Goal: Information Seeking & Learning: Learn about a topic

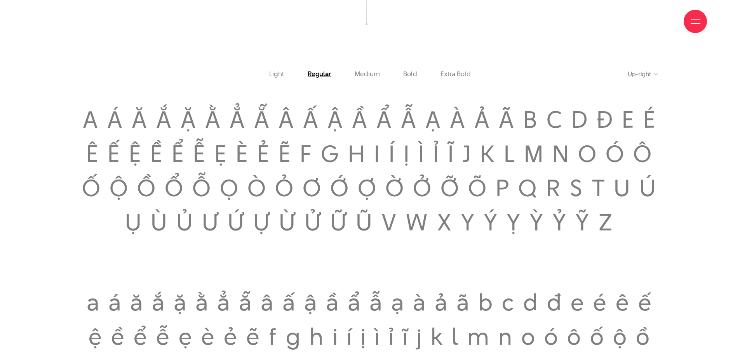
scroll to position [1243, 0]
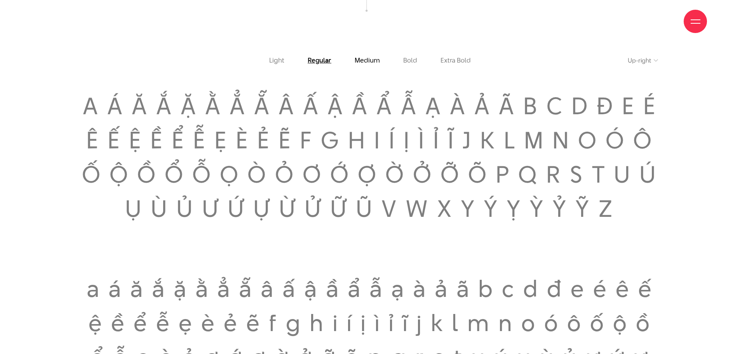
click at [370, 64] on link "Medium" at bounding box center [367, 60] width 25 height 7
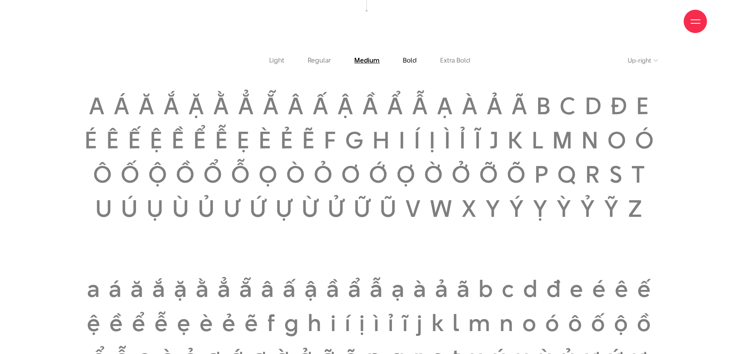
click at [407, 63] on link "Bold" at bounding box center [410, 60] width 14 height 7
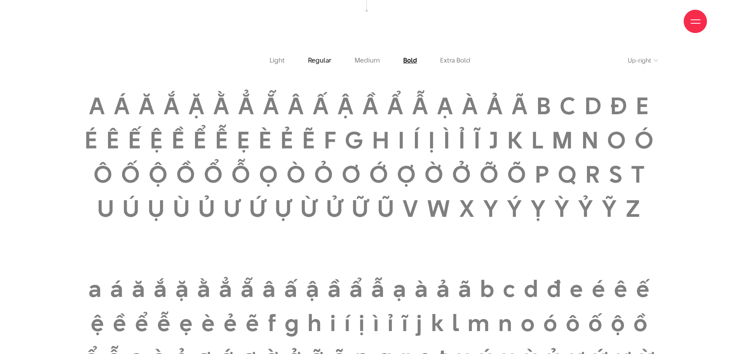
click at [325, 64] on link "Regular" at bounding box center [319, 60] width 23 height 7
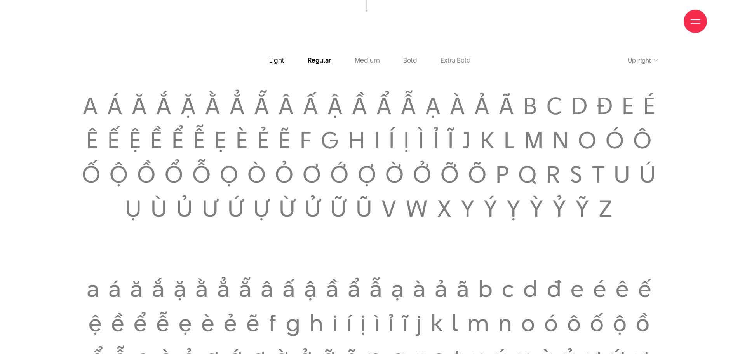
click at [279, 64] on link "Light" at bounding box center [276, 60] width 15 height 7
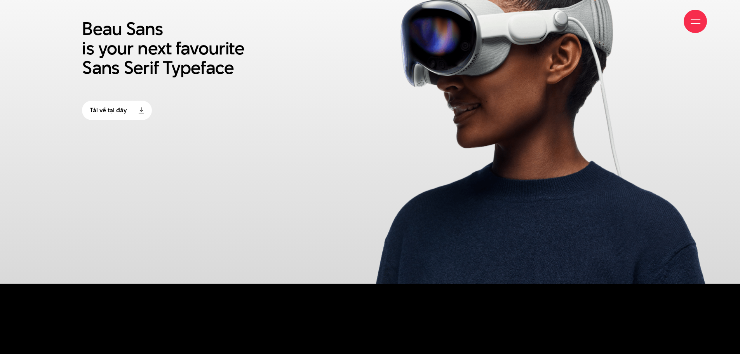
scroll to position [4932, 0]
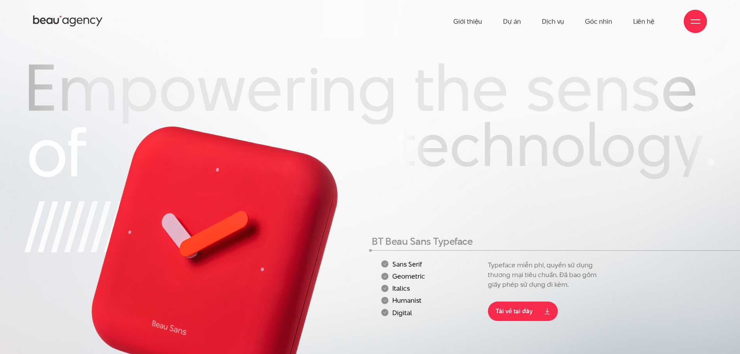
scroll to position [116, 0]
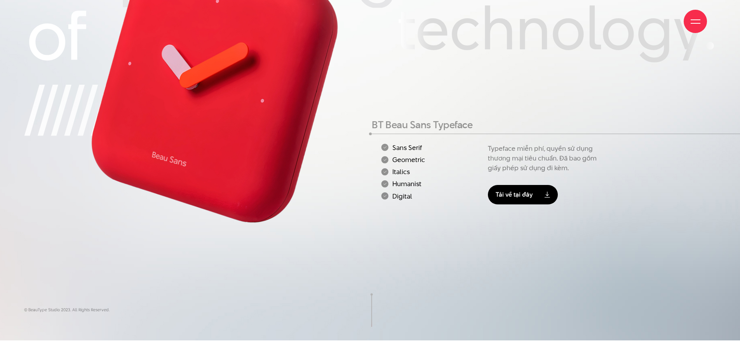
click at [528, 186] on link "Tải về tại đây" at bounding box center [523, 194] width 70 height 19
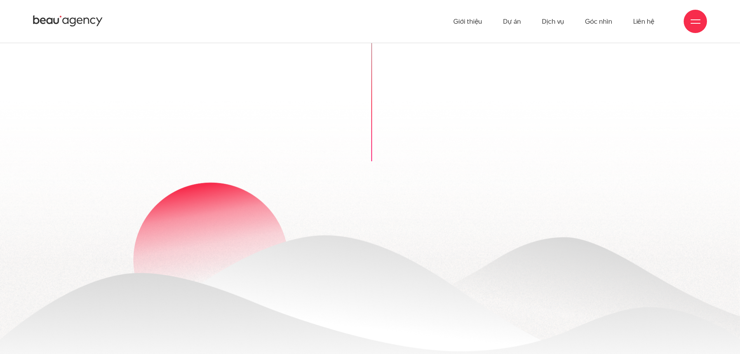
scroll to position [0, 0]
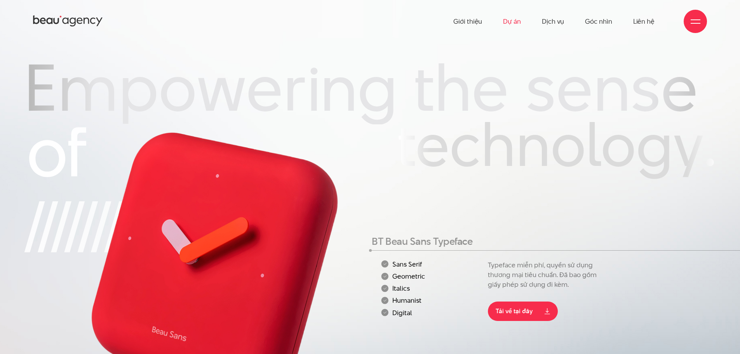
click at [512, 23] on link "Dự án" at bounding box center [512, 21] width 18 height 43
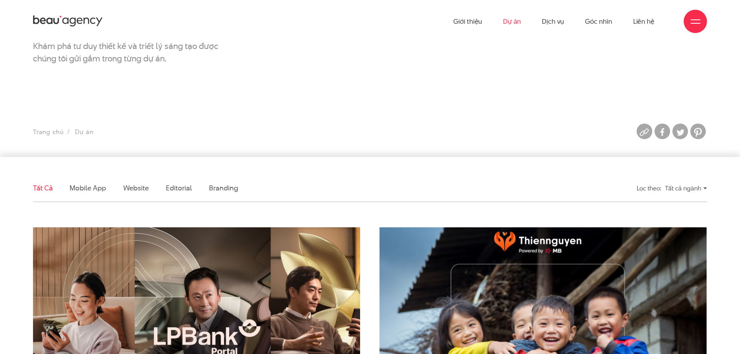
scroll to position [233, 0]
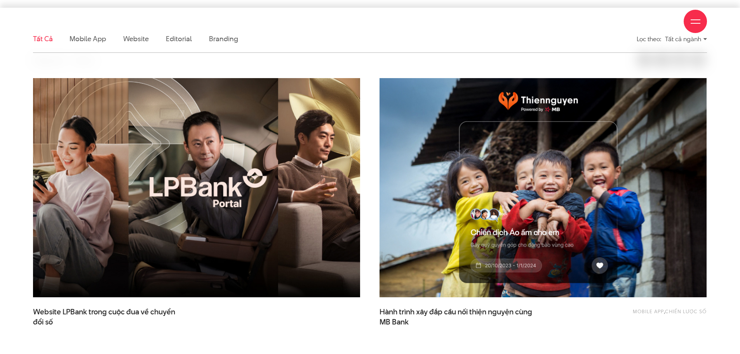
click at [186, 268] on img at bounding box center [197, 187] width 360 height 241
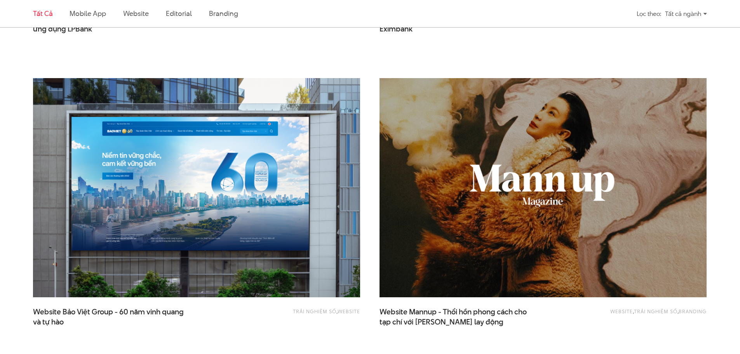
scroll to position [815, 0]
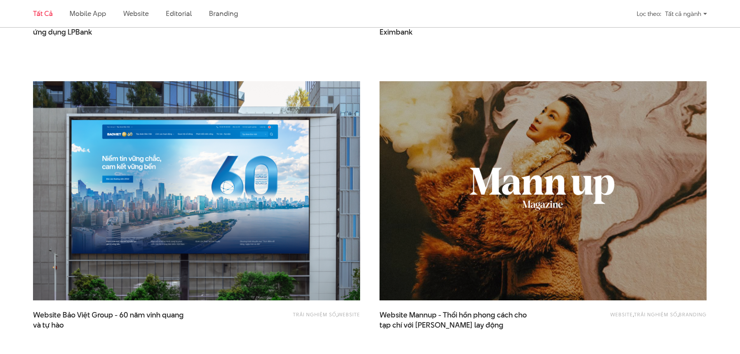
click at [679, 199] on img at bounding box center [543, 190] width 360 height 241
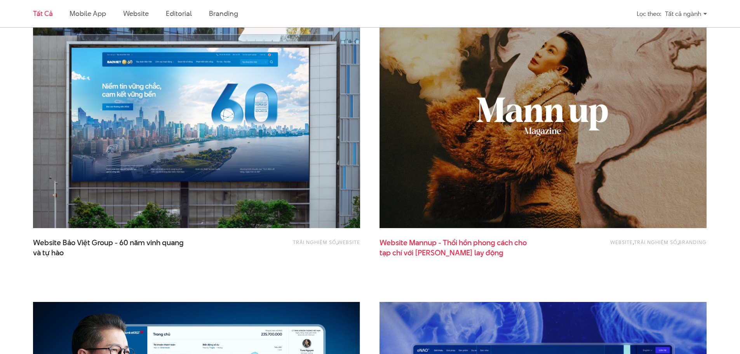
scroll to position [893, 0]
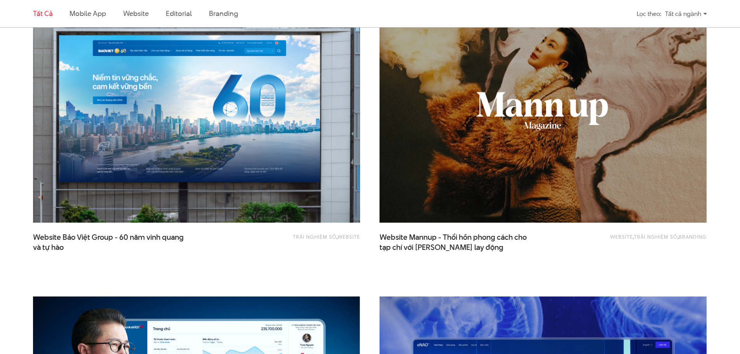
click at [262, 190] on img at bounding box center [197, 113] width 360 height 241
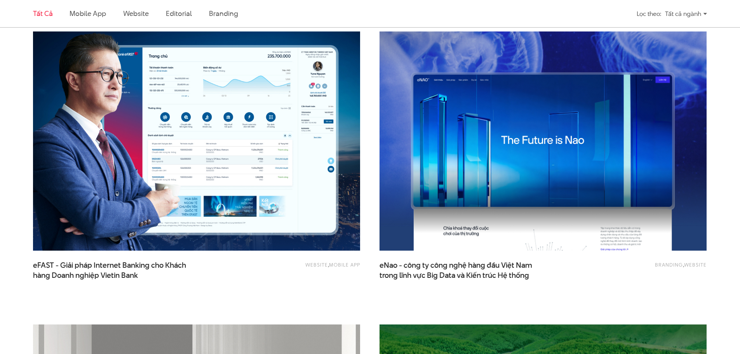
scroll to position [1165, 0]
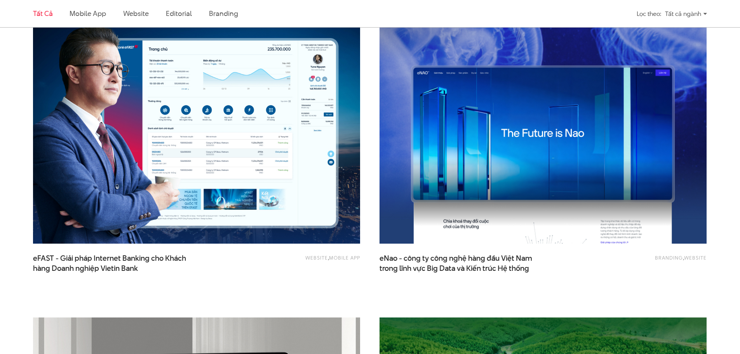
click at [281, 209] on img at bounding box center [197, 134] width 360 height 241
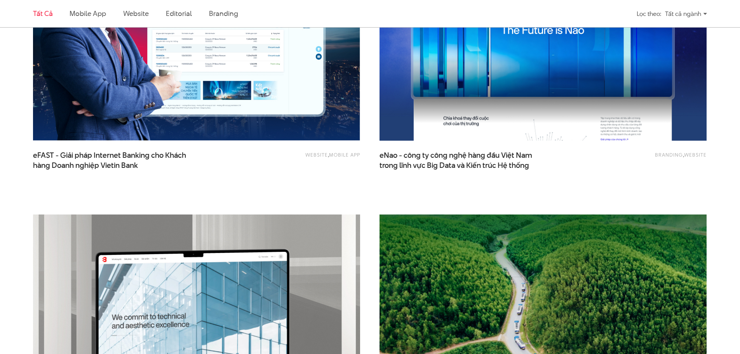
scroll to position [1204, 0]
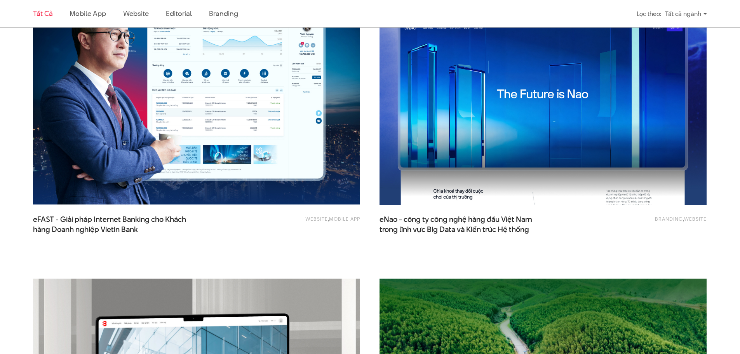
click at [604, 173] on img at bounding box center [543, 95] width 360 height 241
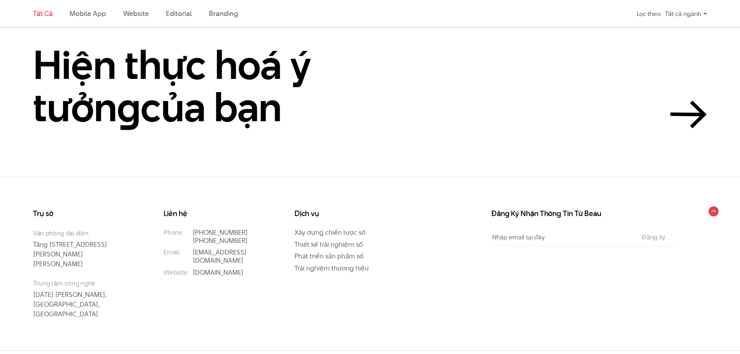
scroll to position [2216, 0]
click at [88, 13] on link "Mobile app" at bounding box center [88, 14] width 36 height 10
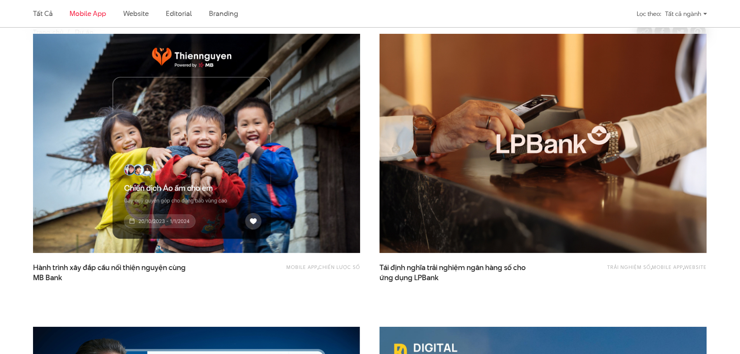
scroll to position [258, 0]
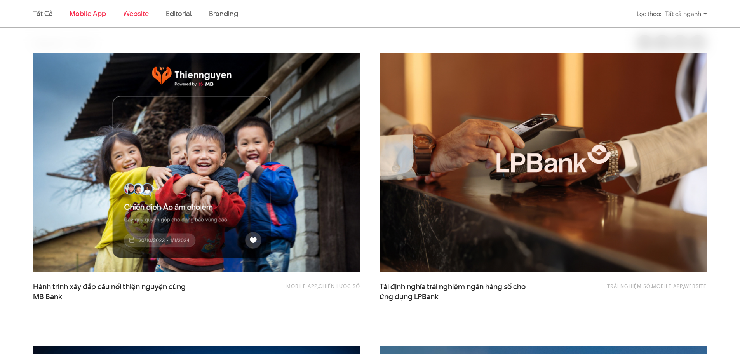
click at [127, 12] on link "Website" at bounding box center [136, 14] width 26 height 10
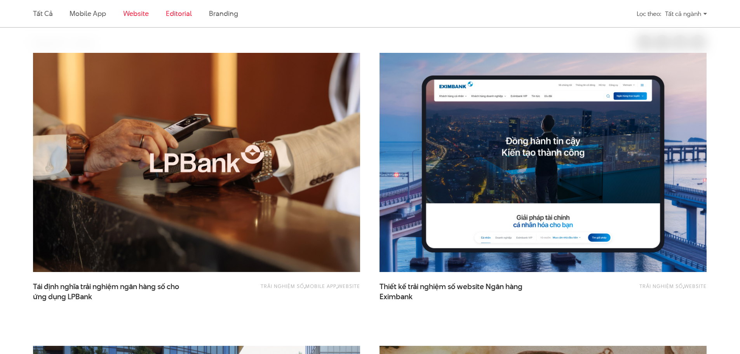
click at [174, 12] on link "Editorial" at bounding box center [179, 14] width 26 height 10
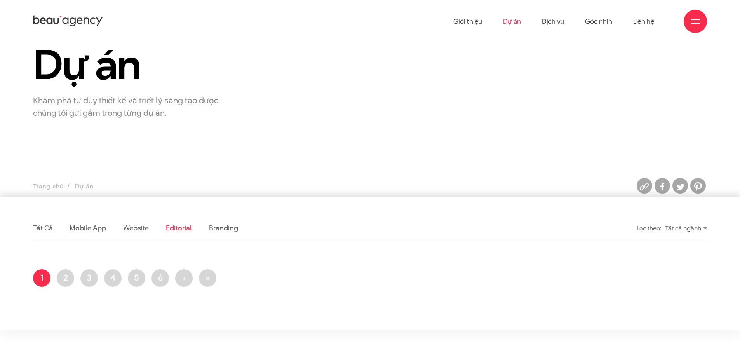
scroll to position [25, 0]
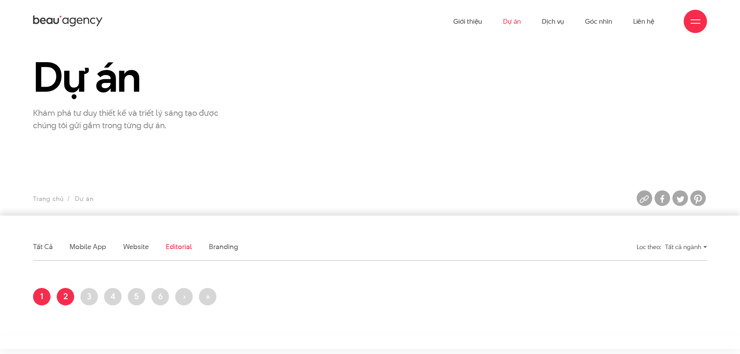
click at [69, 292] on link "Trang 2" at bounding box center [65, 296] width 17 height 17
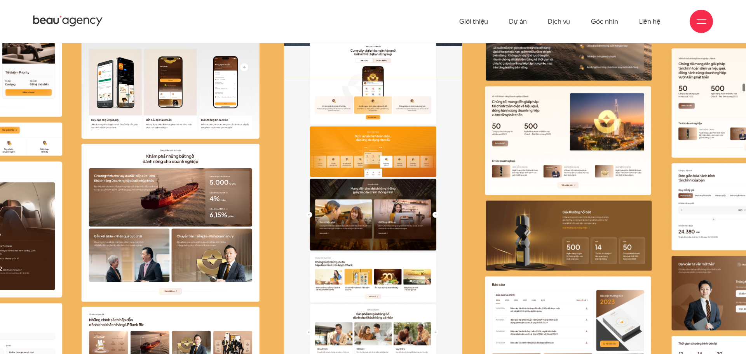
click at [388, 151] on img at bounding box center [372, 330] width 177 height 504
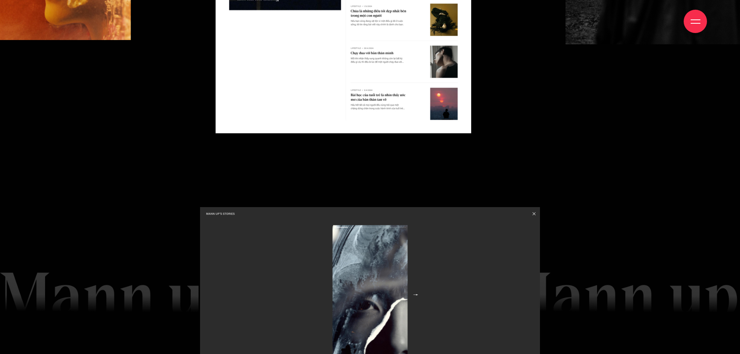
scroll to position [3883, 0]
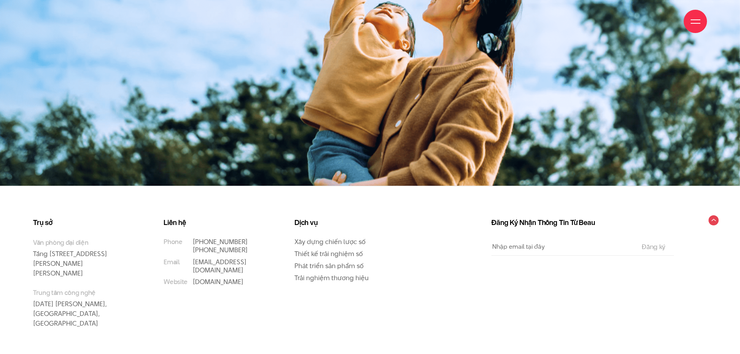
scroll to position [13027, 0]
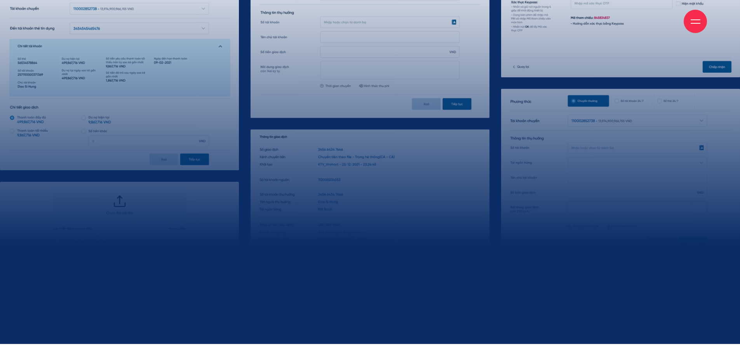
scroll to position [8478, 0]
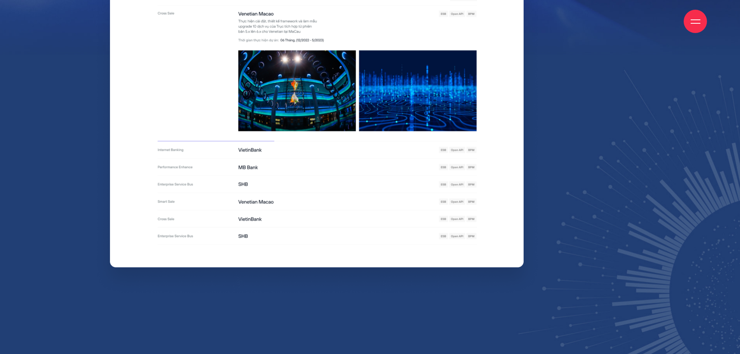
scroll to position [4272, 0]
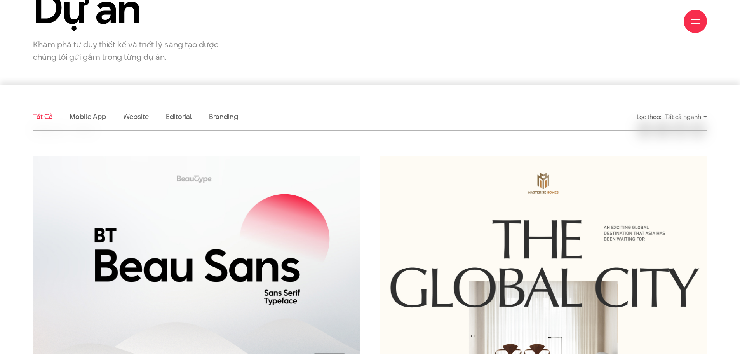
scroll to position [311, 0]
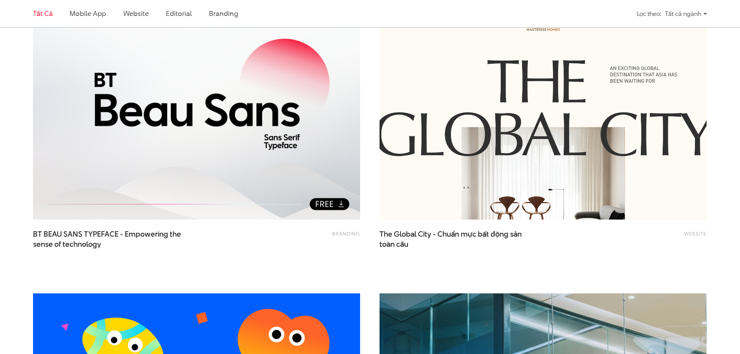
click at [554, 171] on img at bounding box center [543, 110] width 360 height 241
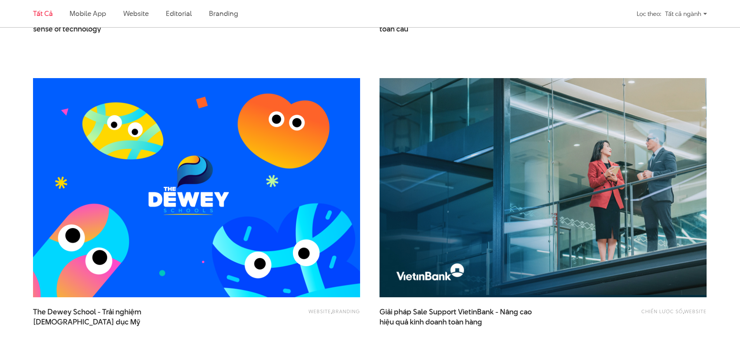
scroll to position [582, 0]
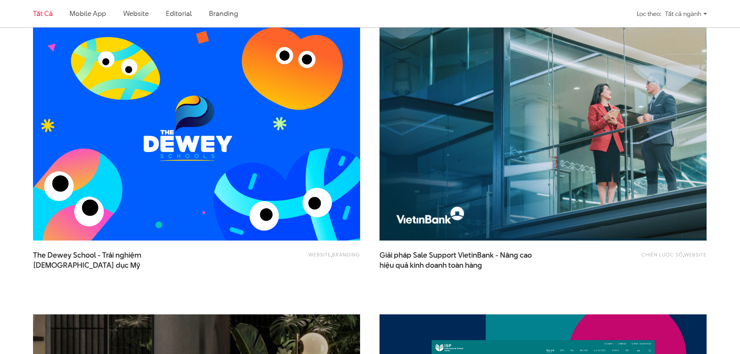
click at [266, 145] on img at bounding box center [197, 130] width 360 height 241
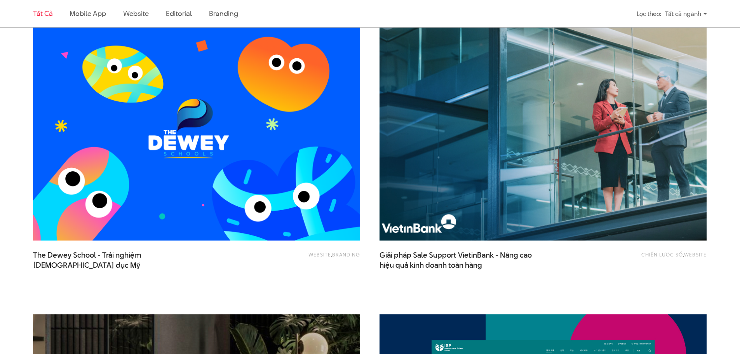
click at [612, 205] on img at bounding box center [543, 130] width 360 height 241
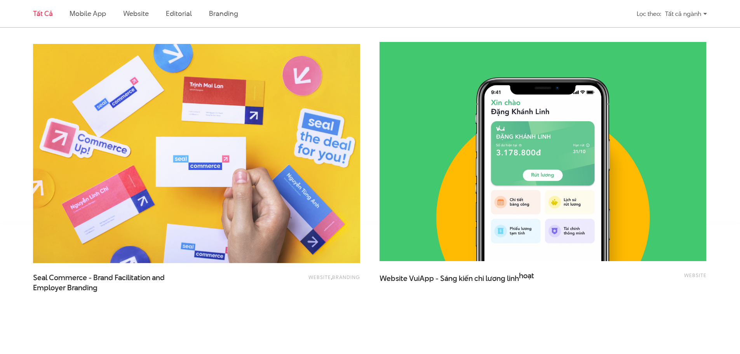
scroll to position [1763, 0]
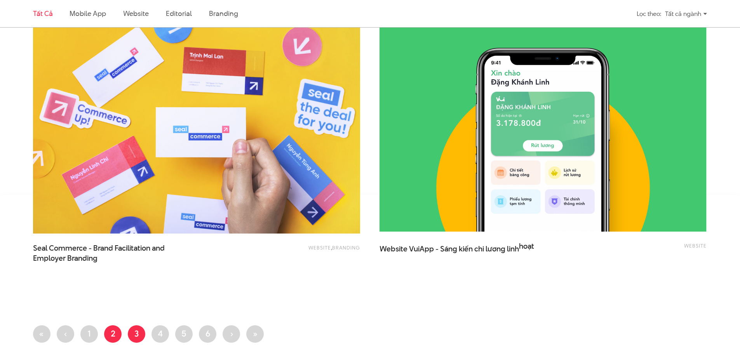
click at [137, 337] on link "Trang 3" at bounding box center [136, 333] width 17 height 17
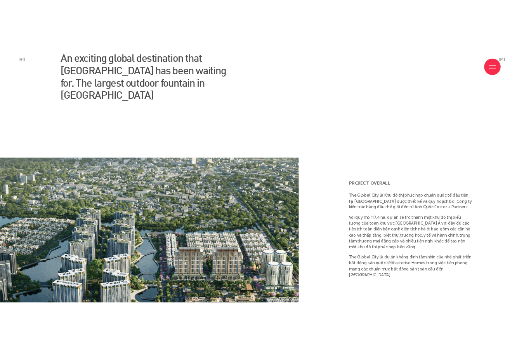
scroll to position [893, 0]
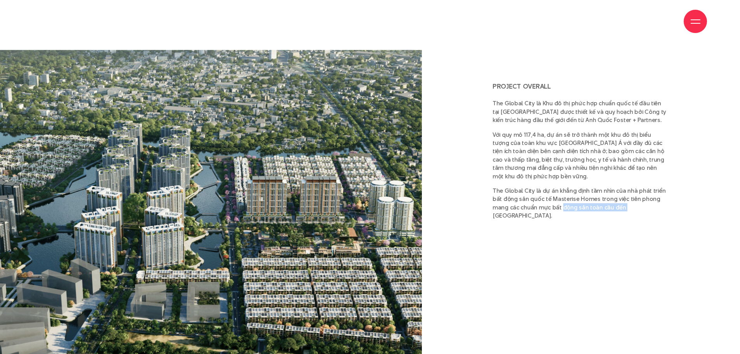
drag, startPoint x: 594, startPoint y: 185, endPoint x: 533, endPoint y: 179, distance: 61.3
click at [533, 186] on p "The Global City là dự án khẳng định tầm nhìn của nhà phát triển bất động sản qu…" at bounding box center [580, 202] width 176 height 33
click at [638, 197] on div "Project overall The Global City là Khu đô thị phức hợp chuẩn quốc tế đầu tiên t…" at bounding box center [602, 215] width 233 height 331
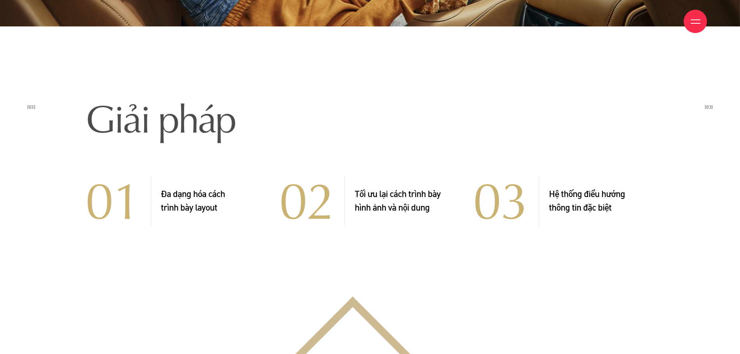
scroll to position [2796, 0]
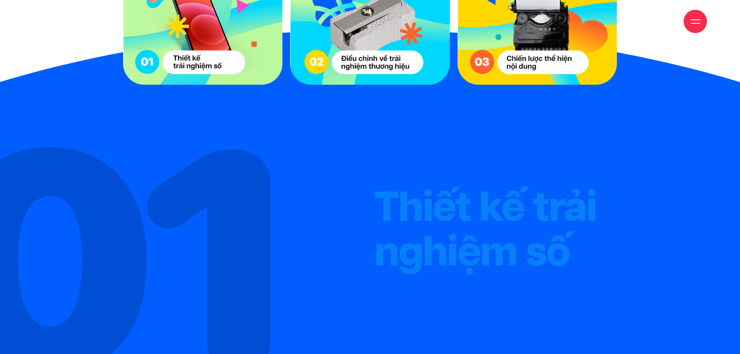
scroll to position [2718, 0]
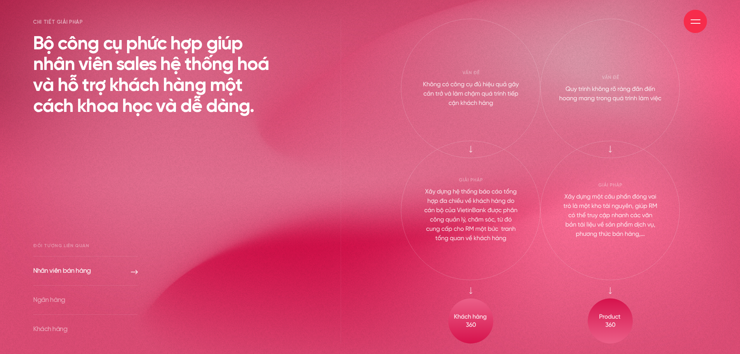
scroll to position [2874, 0]
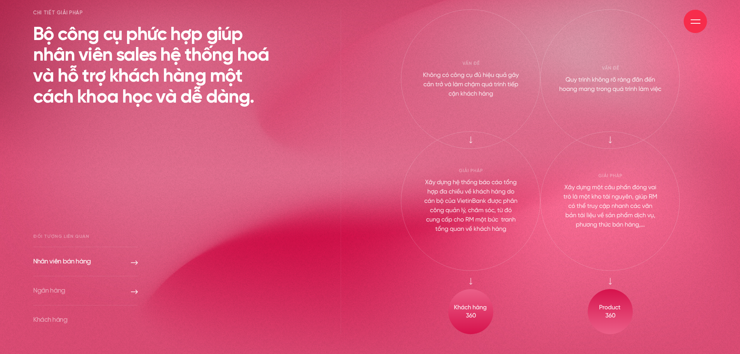
click at [69, 291] on link "Ngân hàng" at bounding box center [85, 290] width 105 height 29
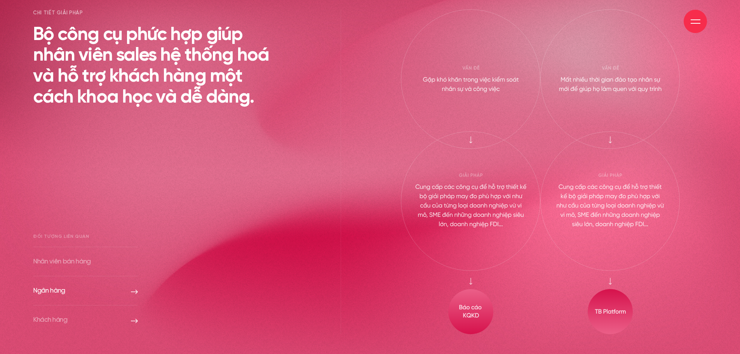
click at [73, 315] on link "Khách hàng" at bounding box center [85, 319] width 105 height 29
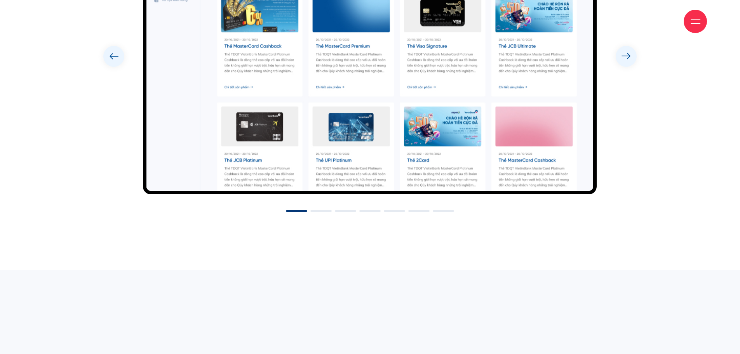
scroll to position [4349, 0]
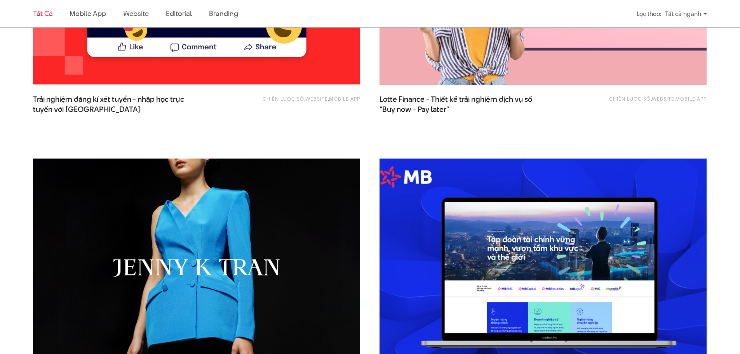
scroll to position [466, 0]
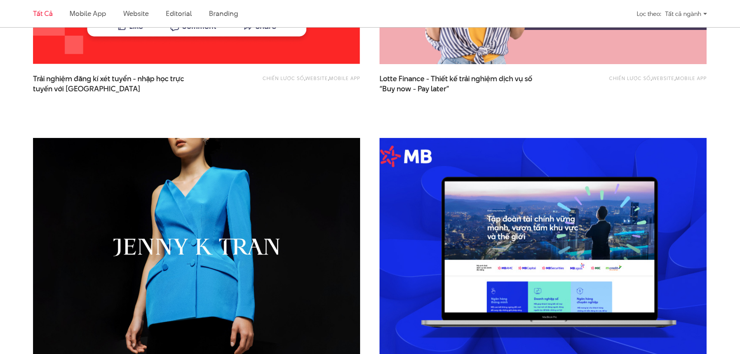
click at [629, 256] on img at bounding box center [543, 247] width 360 height 241
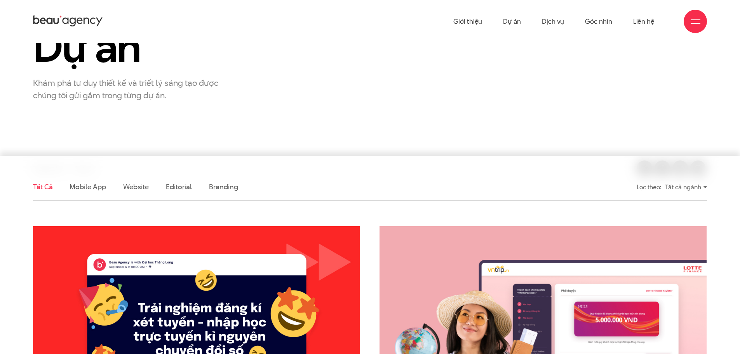
scroll to position [0, 0]
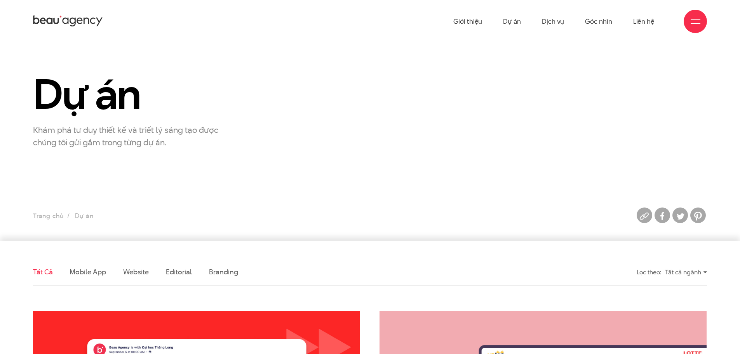
click at [90, 22] on icon at bounding box center [92, 21] width 5 height 6
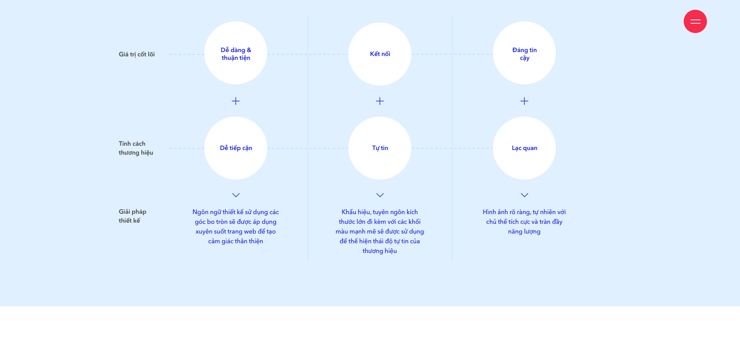
scroll to position [2679, 0]
